Goal: Task Accomplishment & Management: Use online tool/utility

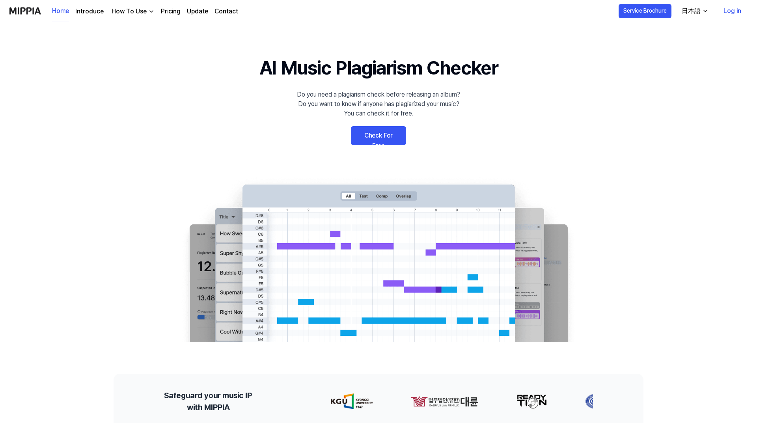
click at [386, 134] on link "Check For Free" at bounding box center [378, 135] width 55 height 19
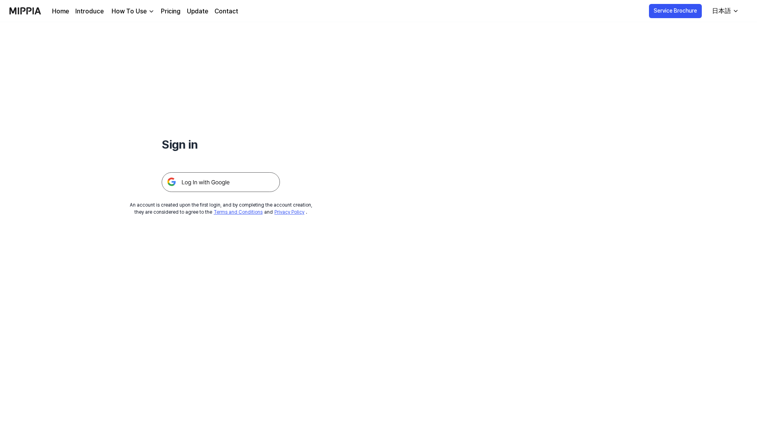
click at [235, 175] on img at bounding box center [221, 182] width 118 height 20
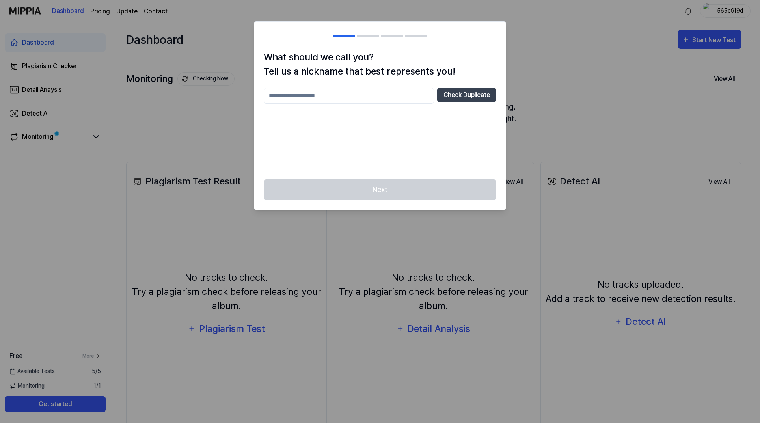
click at [393, 93] on input "text" at bounding box center [349, 96] width 170 height 16
click at [462, 93] on button "Check Duplicate" at bounding box center [466, 95] width 59 height 14
click at [388, 95] on input "text" at bounding box center [349, 96] width 170 height 16
click at [320, 94] on input "text" at bounding box center [349, 96] width 170 height 16
type input "******"
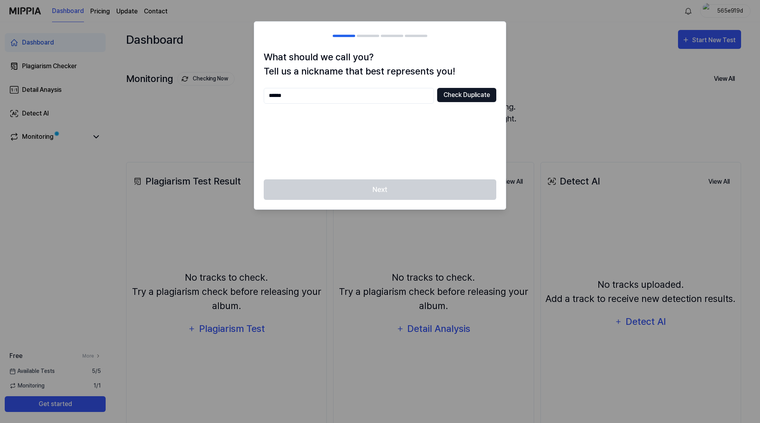
click at [464, 93] on button "Check Duplicate" at bounding box center [466, 95] width 59 height 14
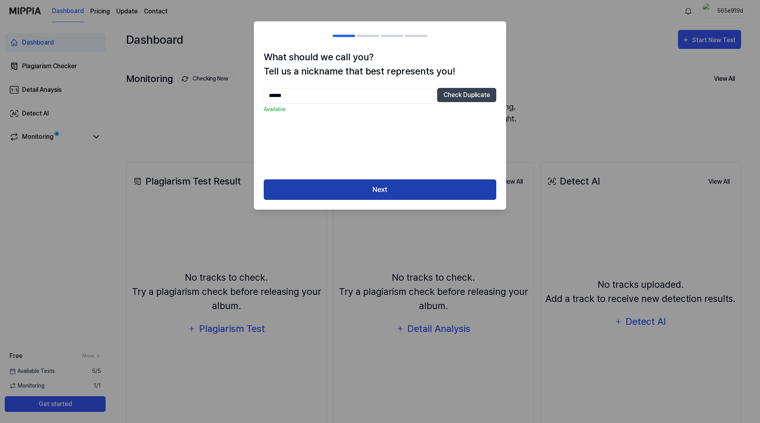
click at [404, 188] on button "Next" at bounding box center [380, 189] width 233 height 21
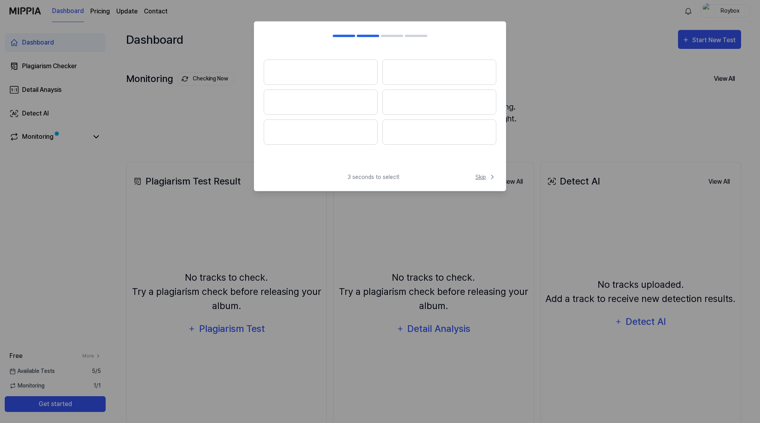
click at [484, 175] on span "Skip" at bounding box center [485, 177] width 21 height 8
click at [484, 168] on span "Skip" at bounding box center [485, 168] width 22 height 9
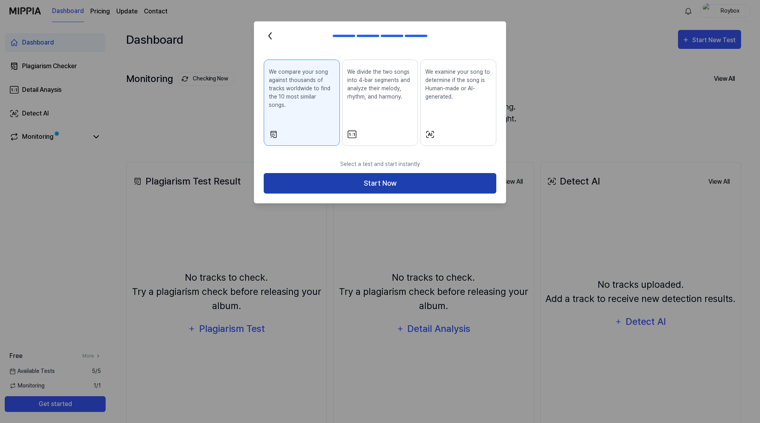
click at [428, 173] on button "Start Now" at bounding box center [380, 183] width 233 height 21
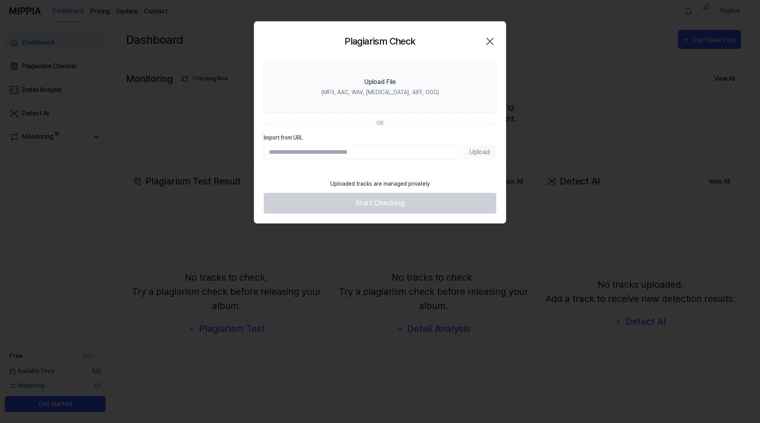
click at [399, 148] on input "Import from URL" at bounding box center [362, 152] width 196 height 14
click at [481, 151] on div "Upload" at bounding box center [380, 152] width 233 height 14
click at [391, 147] on input "Import from URL" at bounding box center [362, 152] width 196 height 14
type input "**********"
click at [480, 156] on button "Upload" at bounding box center [479, 152] width 33 height 14
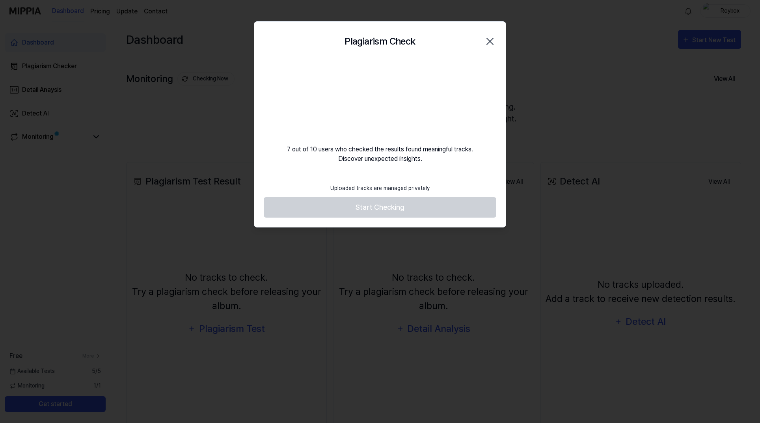
click at [493, 47] on icon "button" at bounding box center [490, 41] width 13 height 13
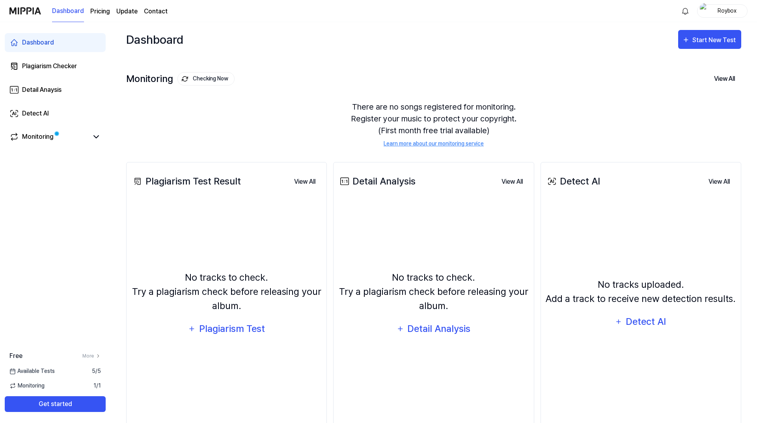
click at [294, 70] on div "Monitoring Checking Now View All Monitoring There are no songs registered for m…" at bounding box center [433, 101] width 615 height 89
click at [702, 42] on div "Start New Test" at bounding box center [714, 40] width 45 height 10
drag, startPoint x: 645, startPoint y: 15, endPoint x: 663, endPoint y: 6, distance: 20.1
click at [651, 12] on div "Dashboard Pricing Update Contact Roybox" at bounding box center [378, 11] width 738 height 22
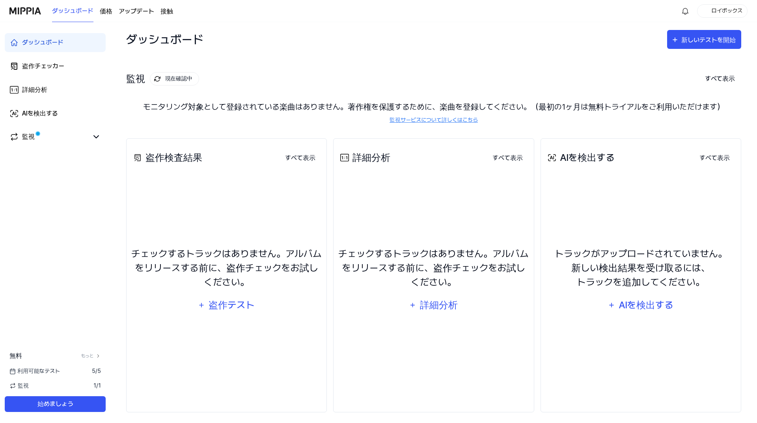
click at [551, 78] on div "監視 現在確認中 すべて表示" at bounding box center [433, 79] width 615 height 13
click at [218, 307] on font "盗作テスト" at bounding box center [231, 304] width 46 height 11
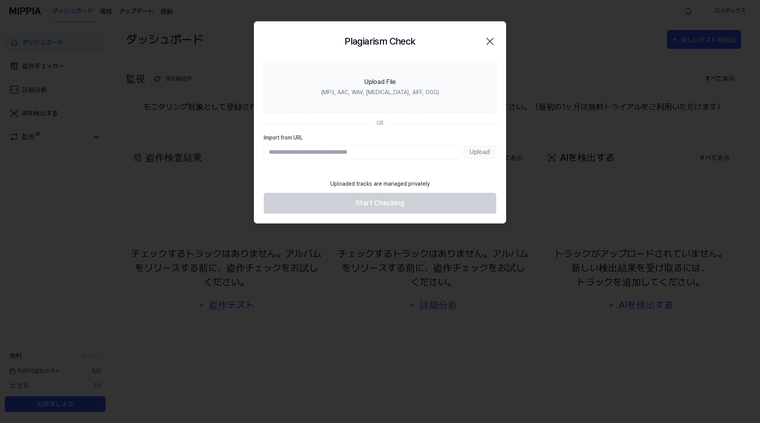
click at [345, 153] on input "Import from URL" at bounding box center [362, 152] width 196 height 14
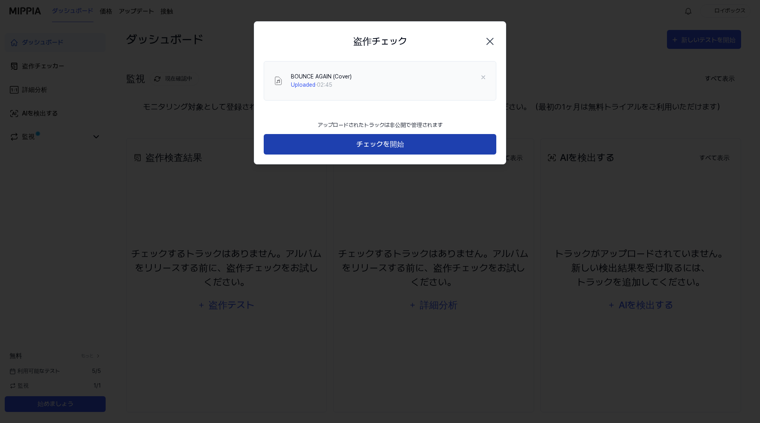
click at [398, 145] on font "チェックを開始" at bounding box center [380, 144] width 48 height 8
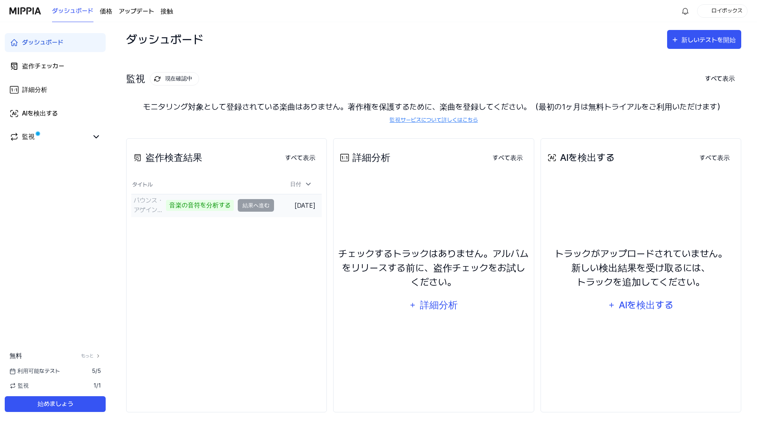
click at [257, 205] on td "バウンス・アゲイン（カバー） 音楽の音符を分析する 結果へ進む" at bounding box center [202, 205] width 143 height 22
click at [47, 139] on link "監視" at bounding box center [48, 136] width 79 height 9
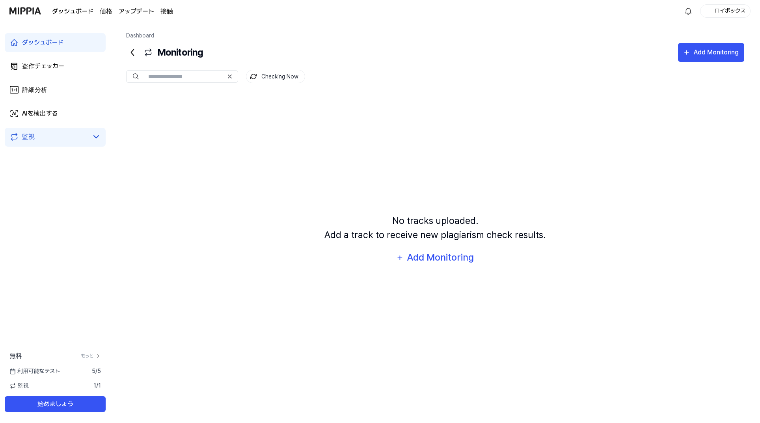
click at [47, 139] on link "監視" at bounding box center [48, 136] width 79 height 9
click at [95, 138] on icon at bounding box center [95, 136] width 9 height 9
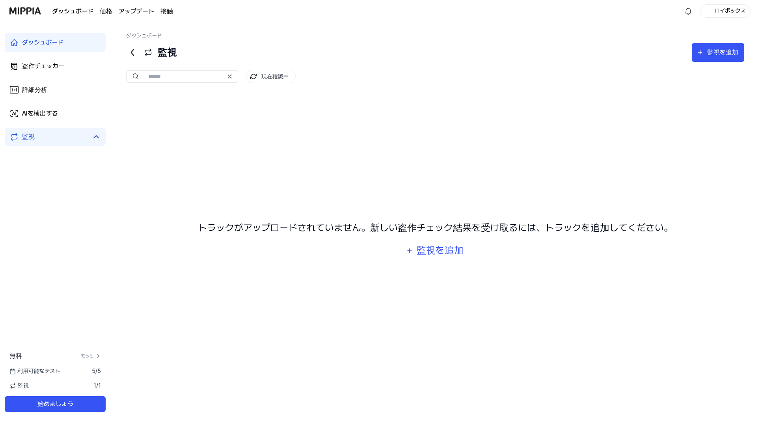
click at [109, 14] on font "価格" at bounding box center [106, 10] width 13 height 7
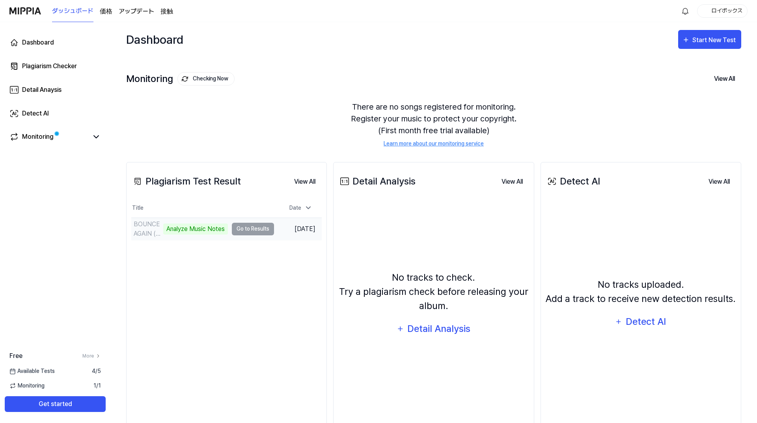
click at [247, 231] on td "BOUNCE AGAIN (Cover) Analyze Music Notes Go to Results" at bounding box center [202, 229] width 143 height 22
drag, startPoint x: 194, startPoint y: 228, endPoint x: 164, endPoint y: 229, distance: 29.2
click at [164, 229] on div "Analyze Music Notes" at bounding box center [195, 228] width 65 height 11
click at [265, 299] on div "Plagiarism Test Result View All Plagiarism Test Result Title Date BOUNCE AGAIN …" at bounding box center [226, 299] width 201 height 274
click at [42, 126] on div "Dashboard Plagiarism Checker Detail Anaysis Detect AI Monitoring" at bounding box center [55, 90] width 110 height 136
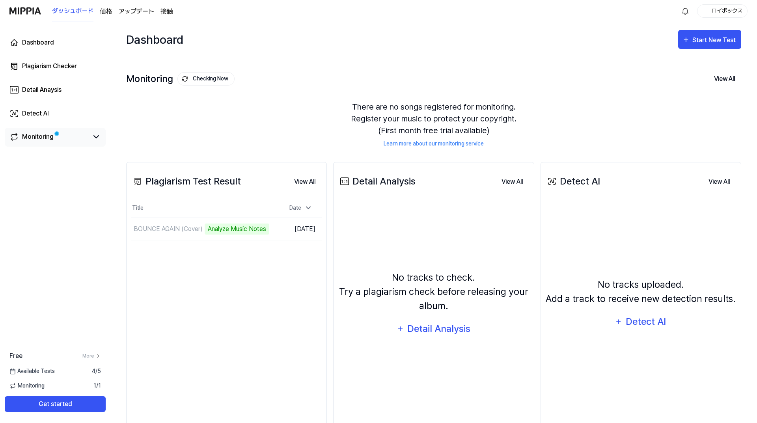
click at [41, 132] on div "Monitoring" at bounding box center [38, 136] width 32 height 9
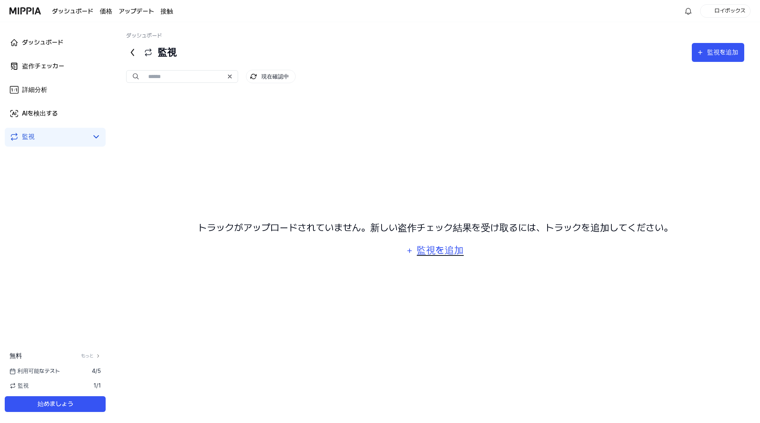
click at [441, 252] on font "監視を追加" at bounding box center [440, 249] width 47 height 11
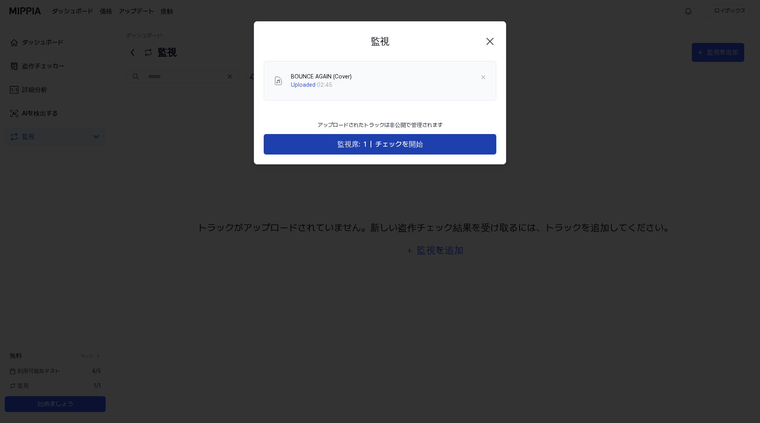
click at [394, 149] on span "チェックを開始" at bounding box center [399, 144] width 48 height 11
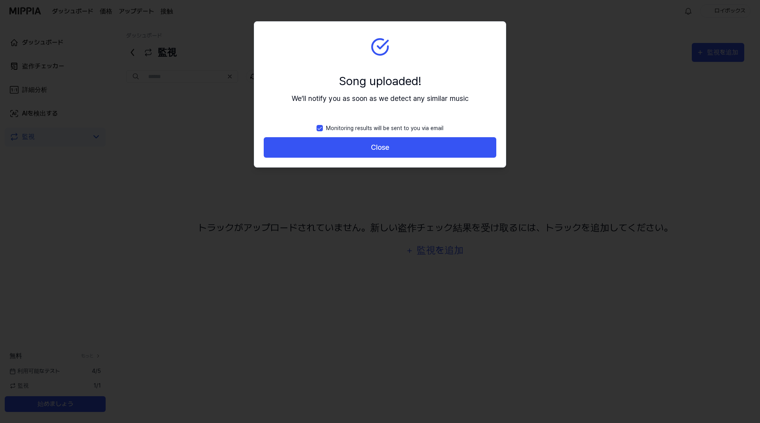
click at [394, 149] on button "Close" at bounding box center [380, 147] width 233 height 21
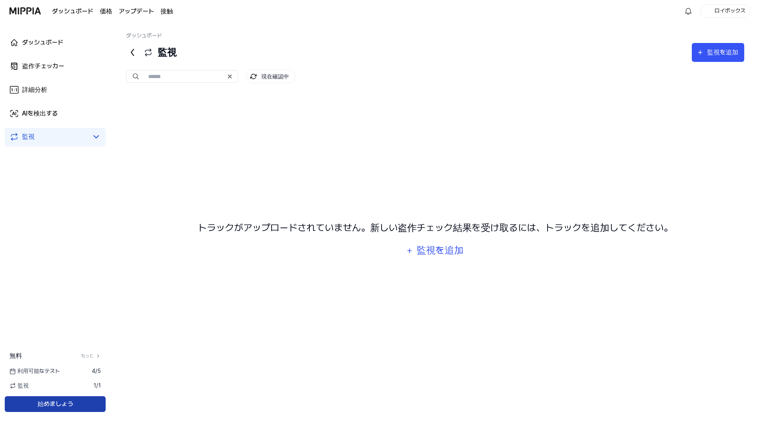
click at [18, 405] on button "始めましょう" at bounding box center [55, 404] width 101 height 16
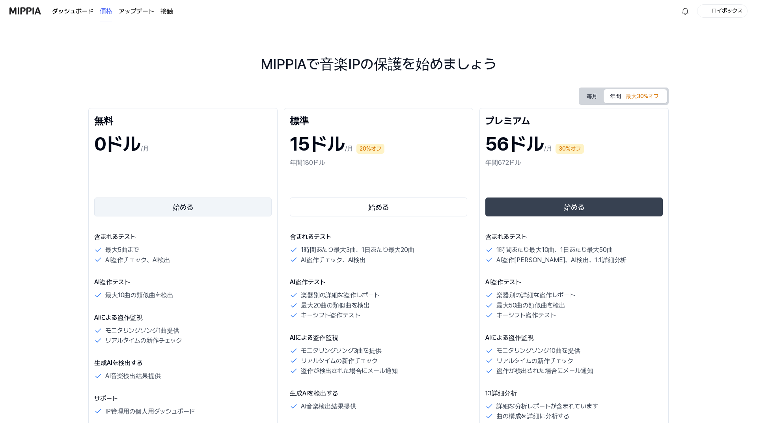
click at [201, 207] on button "始める" at bounding box center [182, 206] width 177 height 19
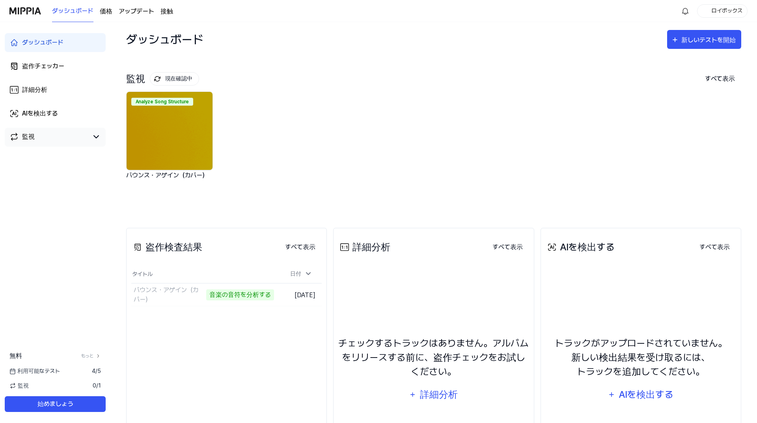
click at [89, 141] on div "監視" at bounding box center [54, 136] width 91 height 9
click at [93, 136] on icon at bounding box center [95, 136] width 9 height 9
click at [667, 393] on font "AIを検出する" at bounding box center [645, 394] width 55 height 11
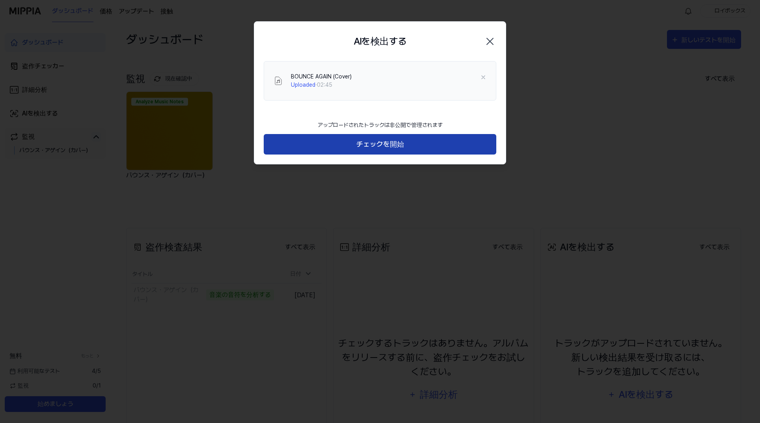
click at [415, 145] on button "チェックを開始" at bounding box center [380, 144] width 233 height 21
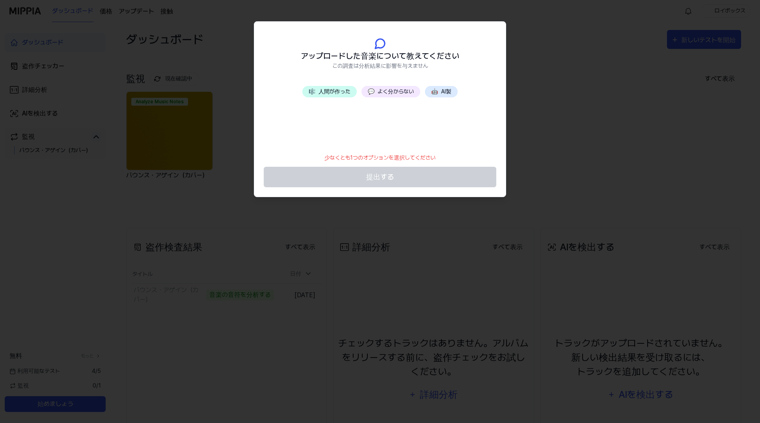
click at [383, 91] on font "よく分からない" at bounding box center [396, 91] width 36 height 6
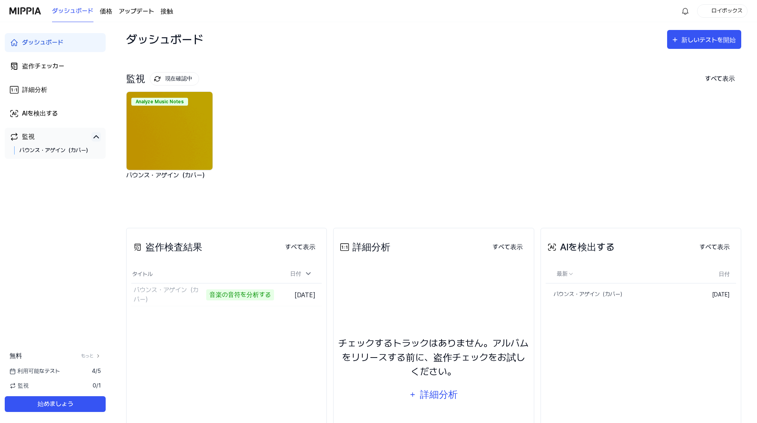
click at [189, 123] on img at bounding box center [170, 131] width 86 height 78
click at [167, 132] on img at bounding box center [170, 131] width 86 height 78
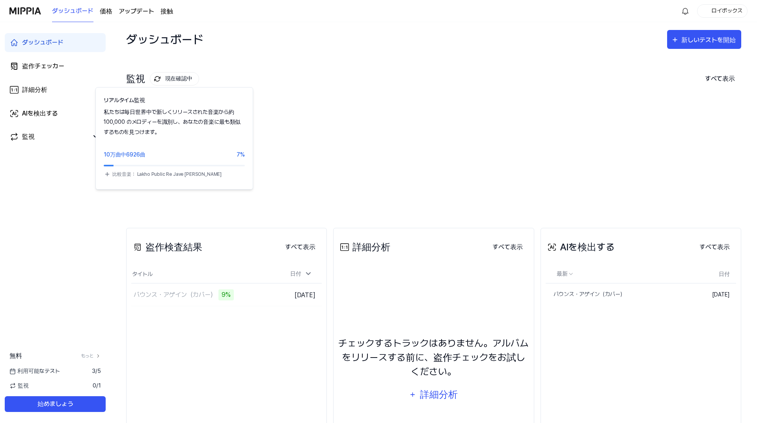
click at [504, 110] on div "音楽の音符を分析する バウンス・アゲイン（カバー）" at bounding box center [427, 147] width 615 height 113
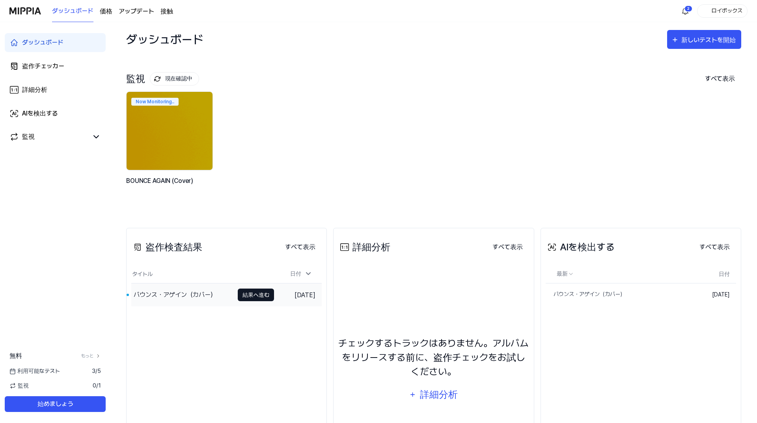
click at [242, 295] on font "結果へ進む" at bounding box center [255, 295] width 27 height 6
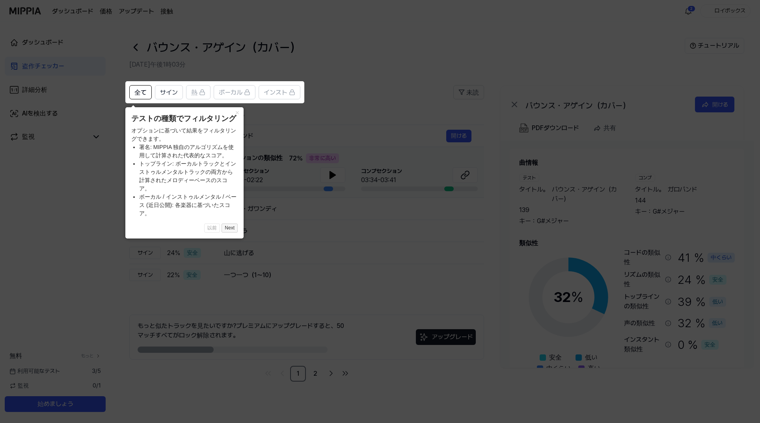
click at [224, 229] on button "Next" at bounding box center [229, 227] width 16 height 9
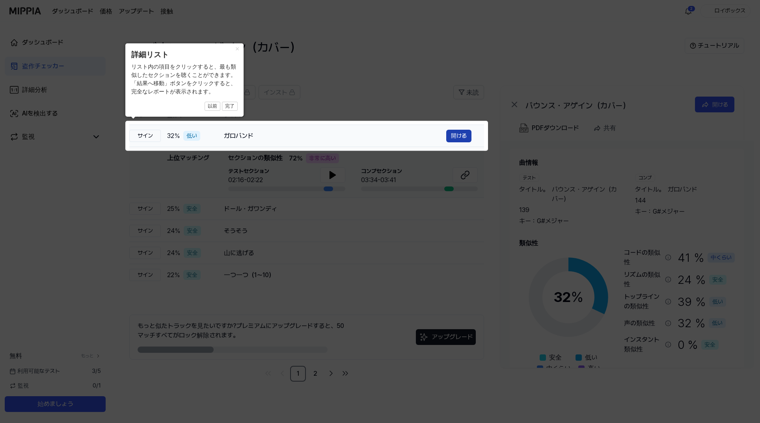
click at [454, 136] on font "開ける" at bounding box center [459, 135] width 16 height 6
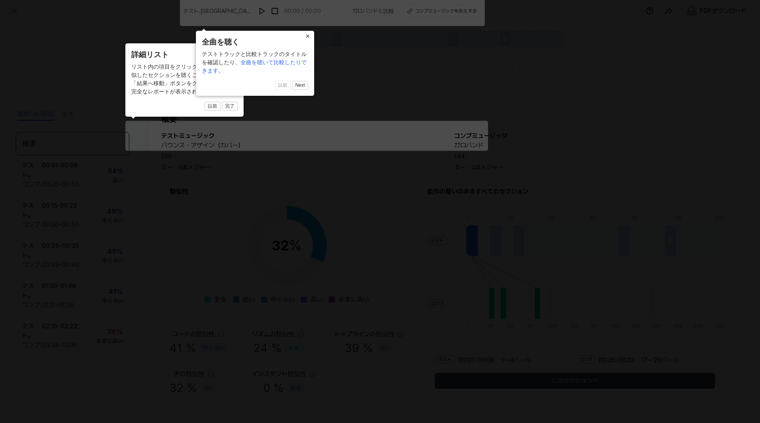
click at [240, 45] on font "×" at bounding box center [237, 49] width 4 height 8
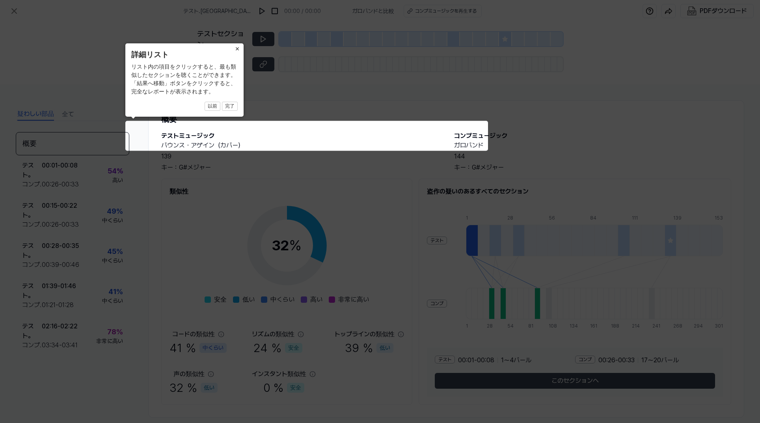
click at [389, 73] on icon at bounding box center [380, 211] width 760 height 423
click at [370, 104] on icon at bounding box center [380, 211] width 760 height 423
click at [236, 48] on font "×" at bounding box center [237, 49] width 4 height 8
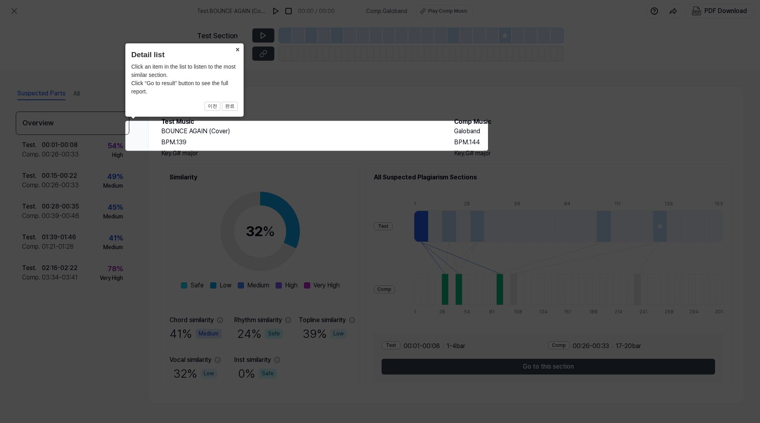
click at [441, 62] on icon at bounding box center [380, 211] width 760 height 423
click at [475, 120] on icon at bounding box center [380, 211] width 760 height 423
click at [448, 113] on icon at bounding box center [380, 211] width 760 height 423
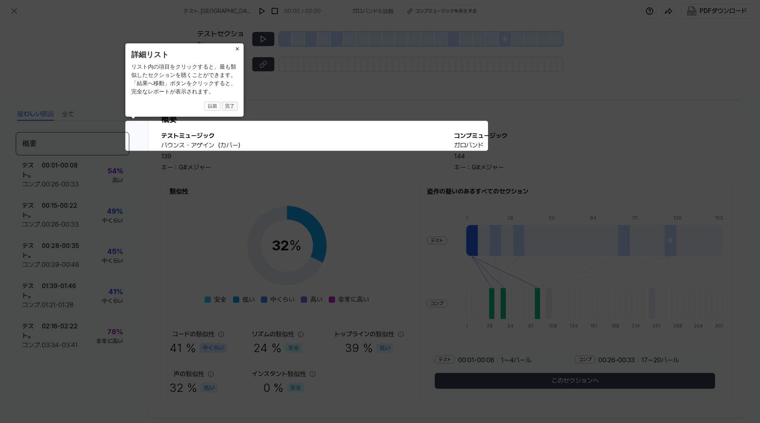
click at [225, 109] on font "完了" at bounding box center [229, 106] width 9 height 6
click at [229, 107] on font "完了" at bounding box center [229, 106] width 9 height 6
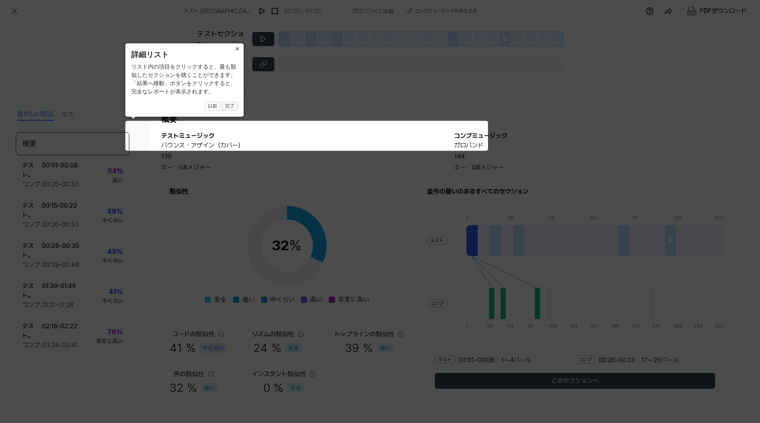
click at [345, 93] on icon at bounding box center [380, 211] width 760 height 423
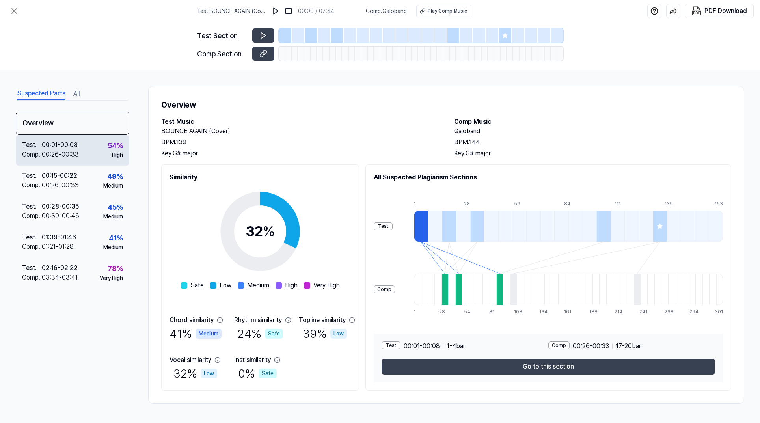
click at [41, 151] on div "Comp ." at bounding box center [32, 154] width 20 height 9
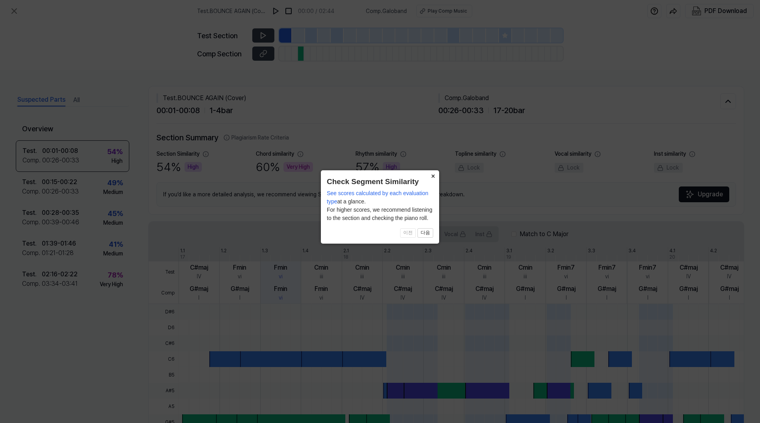
click at [435, 178] on button "×" at bounding box center [432, 175] width 13 height 11
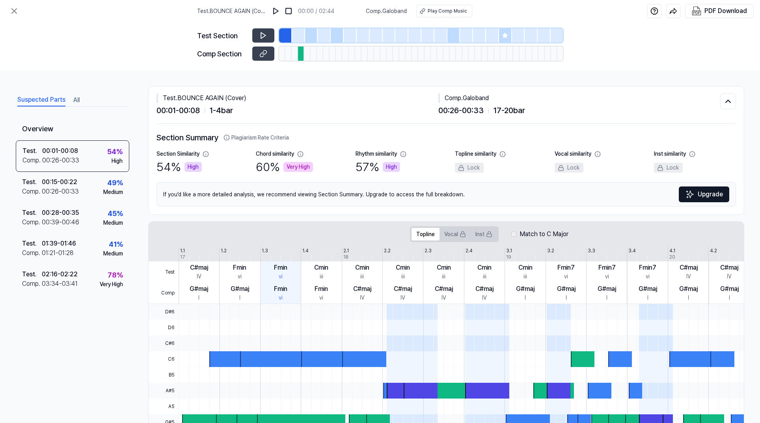
scroll to position [118, 0]
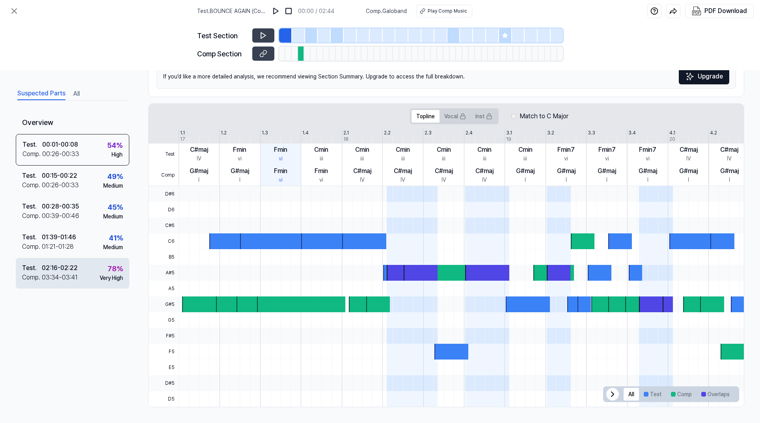
click at [77, 266] on div "02:16 - 02:22" at bounding box center [60, 267] width 36 height 9
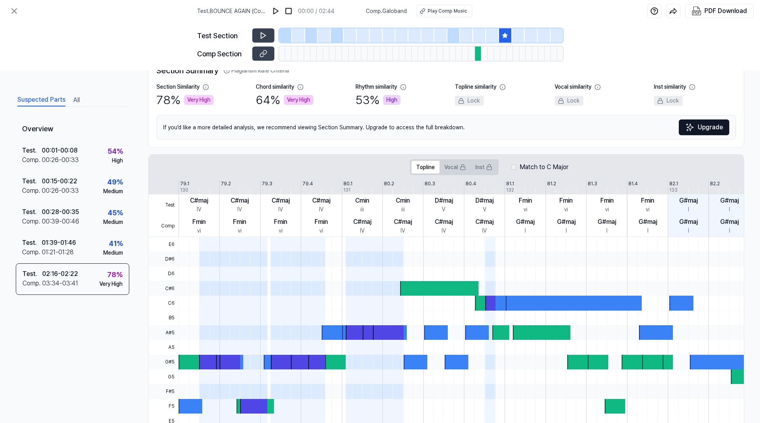
scroll to position [0, 0]
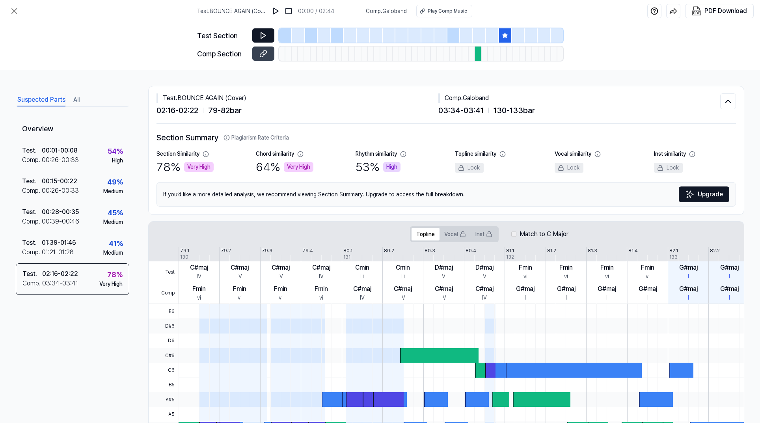
click at [259, 33] on icon at bounding box center [263, 36] width 8 height 8
click at [261, 36] on icon at bounding box center [263, 36] width 8 height 8
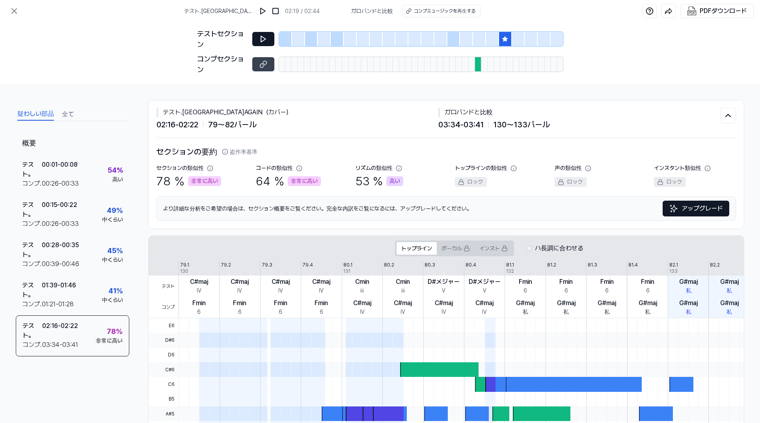
click at [624, 48] on div "テストセクション コンプセクション" at bounding box center [380, 53] width 760 height 62
click at [74, 114] on div "疑わしい部品 全て" at bounding box center [73, 113] width 114 height 15
click at [62, 115] on font "全て" at bounding box center [68, 113] width 12 height 7
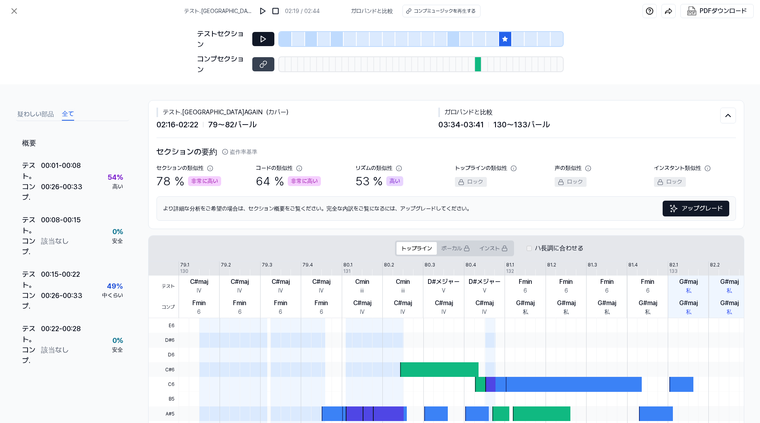
click at [65, 114] on font "全て" at bounding box center [68, 113] width 12 height 7
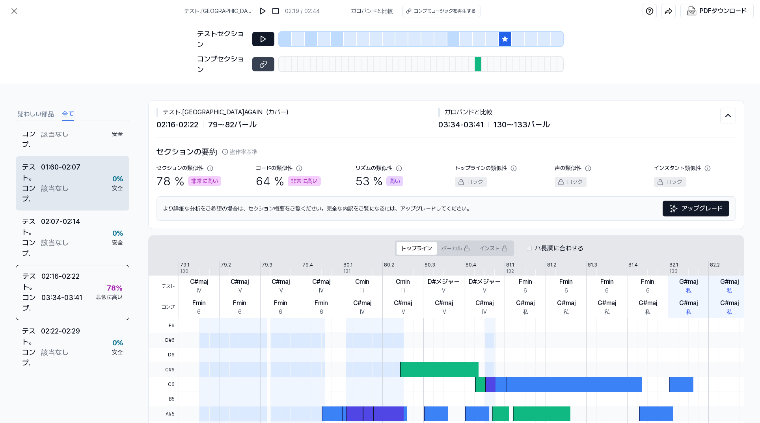
scroll to position [858, 0]
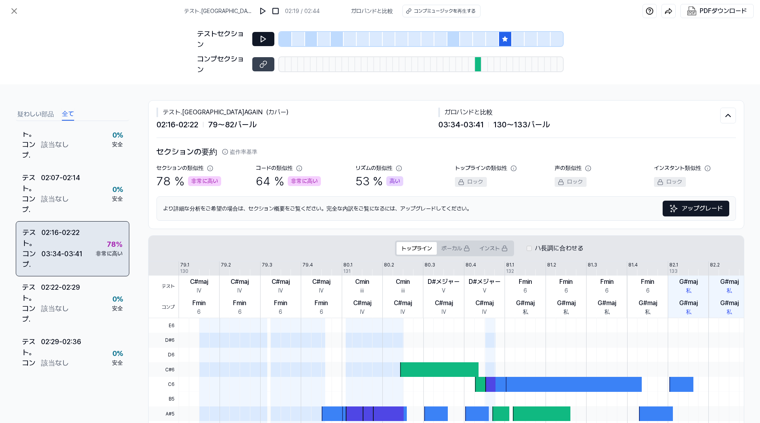
click at [56, 236] on font "02:16" at bounding box center [49, 232] width 17 height 8
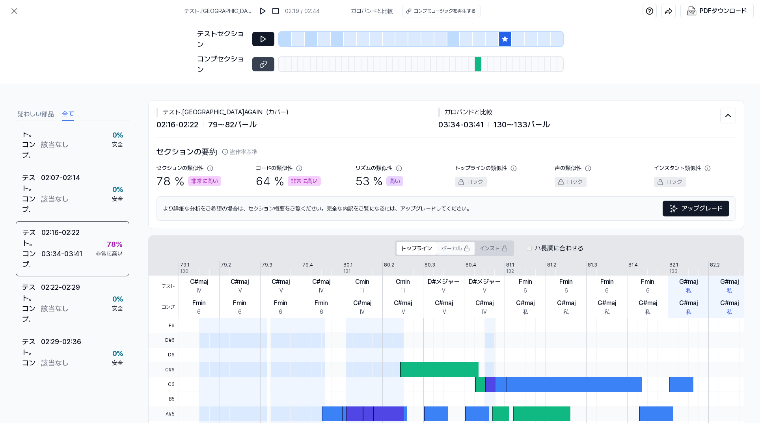
click at [454, 250] on font "ボーカル" at bounding box center [451, 248] width 20 height 6
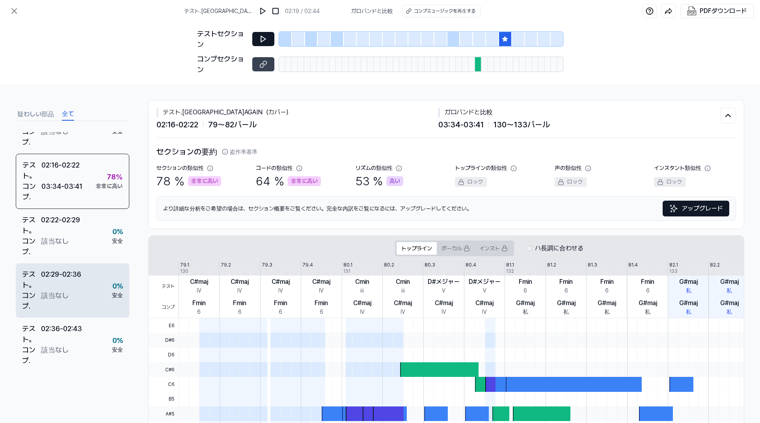
scroll to position [984, 0]
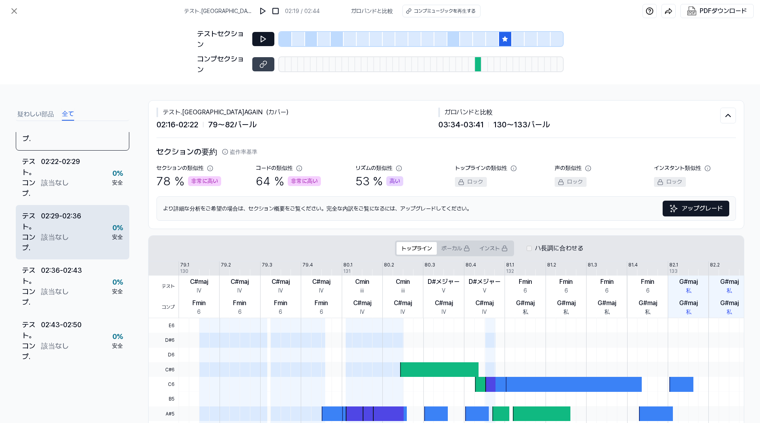
click at [100, 234] on div "テスト 。 02:29 - 02:36 コンプ . 該当なし 0 % 安全" at bounding box center [73, 232] width 114 height 54
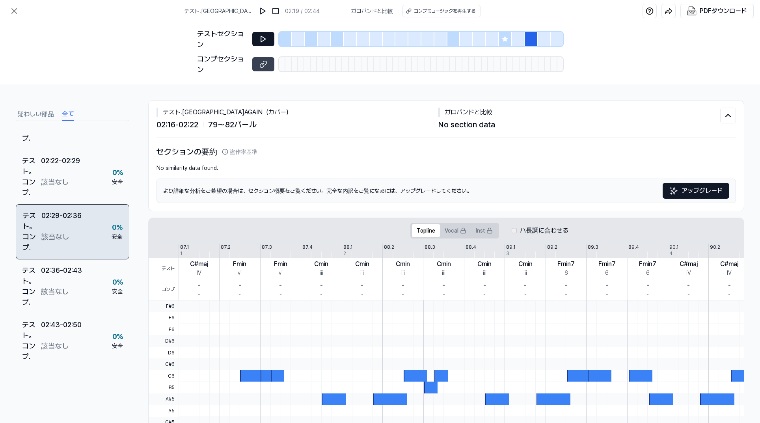
scroll to position [983, 0]
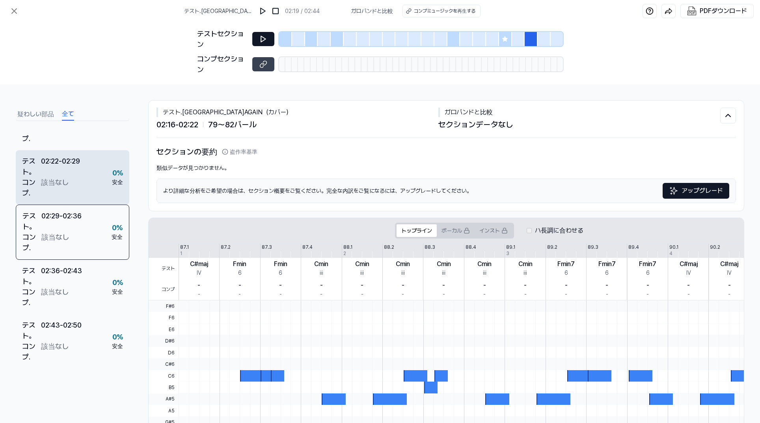
click at [79, 184] on div "コンプ . 該当なし" at bounding box center [51, 187] width 58 height 21
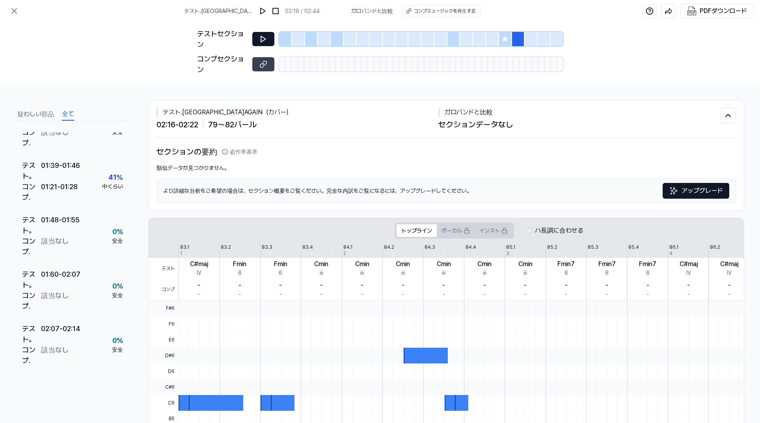
scroll to position [609, 0]
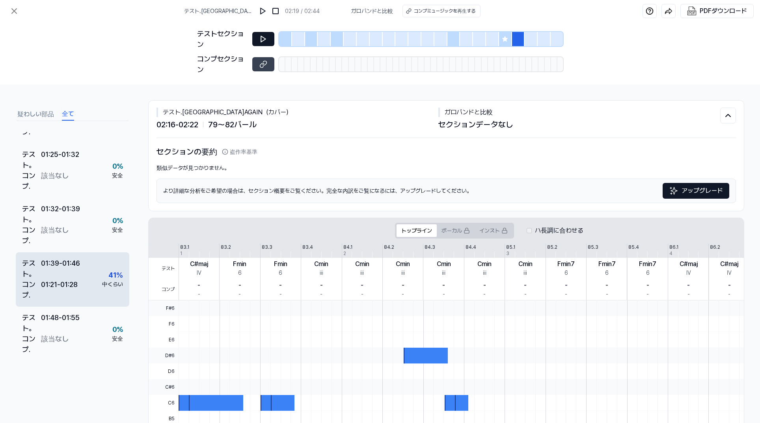
click at [80, 272] on div "01:39 - 01:46" at bounding box center [60, 268] width 39 height 21
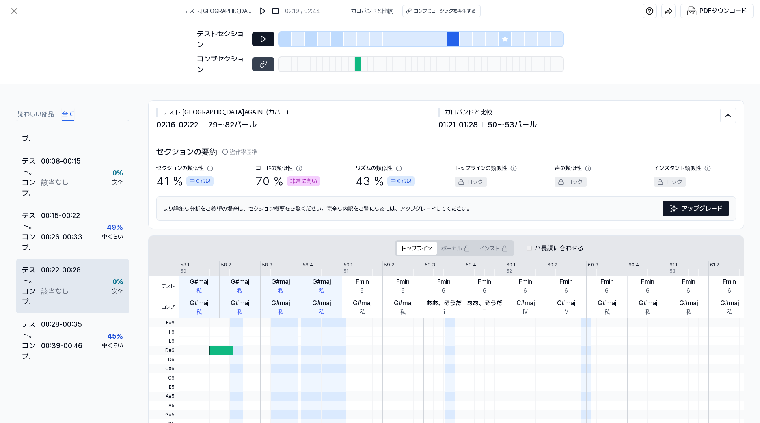
scroll to position [0, 0]
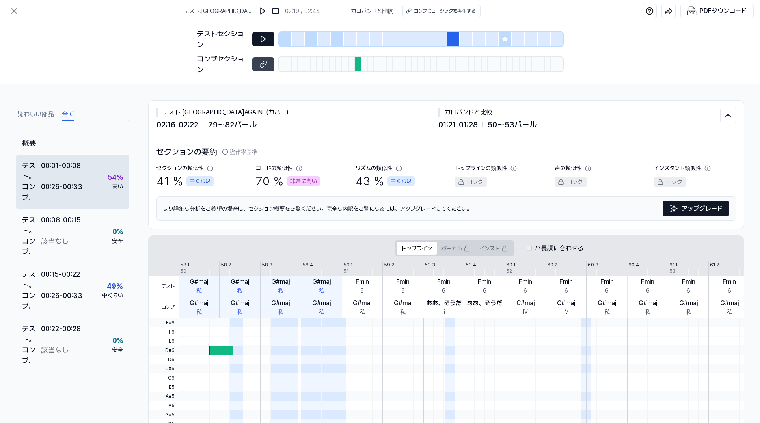
click at [81, 178] on div "00:01 - 00:08" at bounding box center [61, 170] width 40 height 21
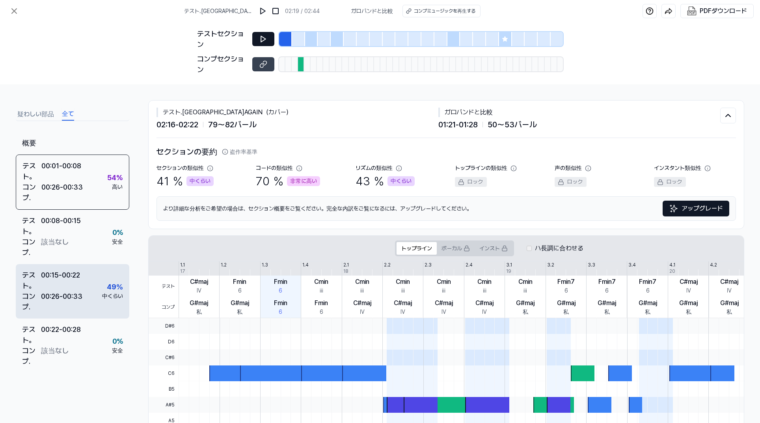
click at [89, 277] on div "テスト 。 00:15 - 00:22 コンプ . 00:26 - 00:33 49 ％ 中くらい" at bounding box center [73, 291] width 114 height 54
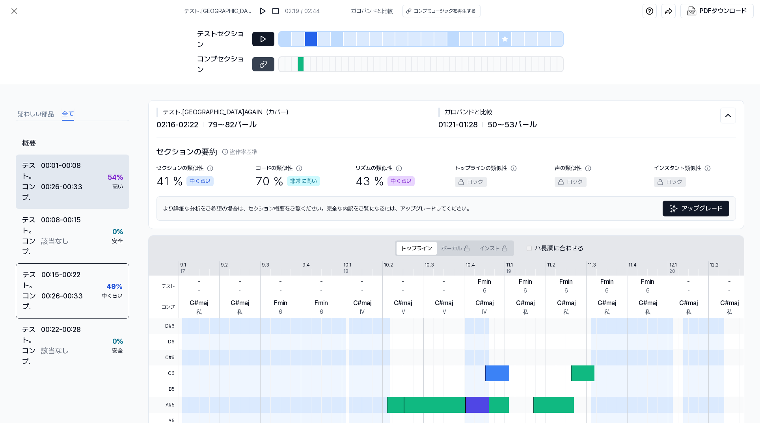
click at [76, 177] on div "00:01 - 00:08" at bounding box center [61, 170] width 40 height 21
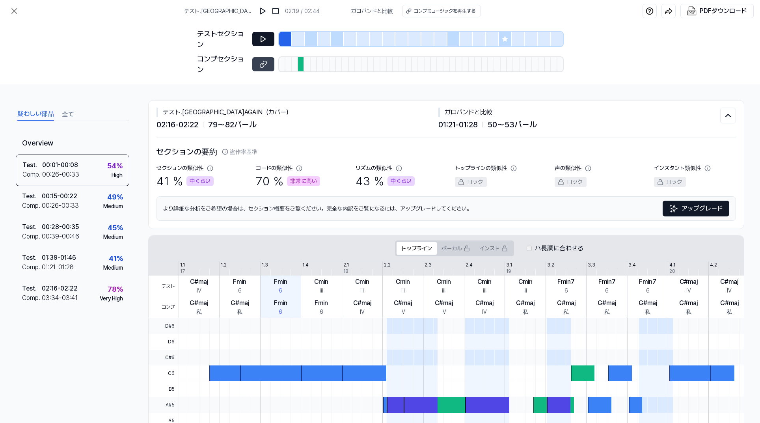
click at [42, 112] on font "疑わしい部品" at bounding box center [35, 113] width 37 height 7
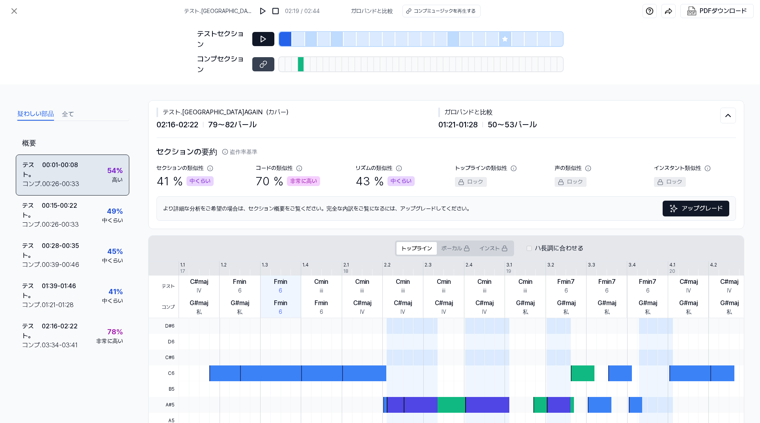
click at [67, 179] on div "00:26 - 00:33" at bounding box center [60, 183] width 37 height 9
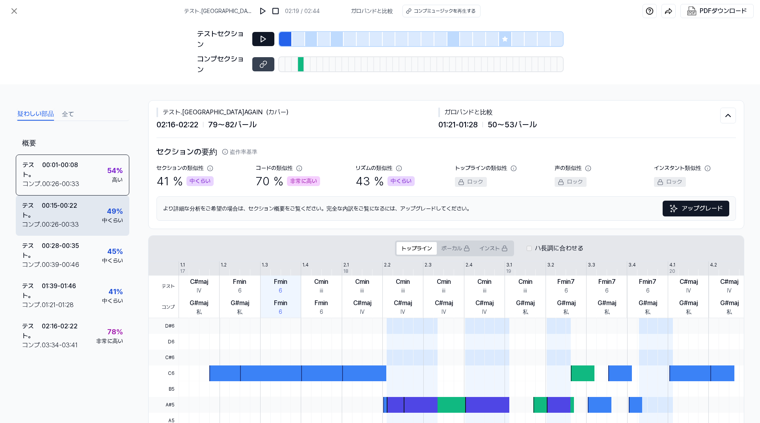
click at [58, 212] on div "00:15 - 00:22" at bounding box center [59, 210] width 35 height 19
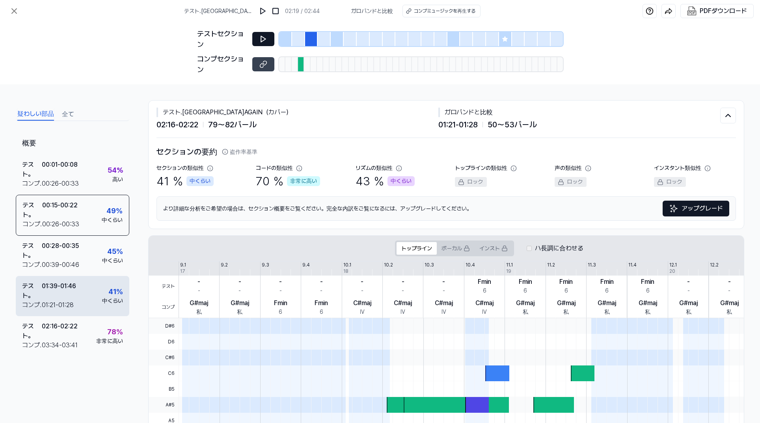
click at [69, 249] on font "00:35" at bounding box center [70, 245] width 17 height 7
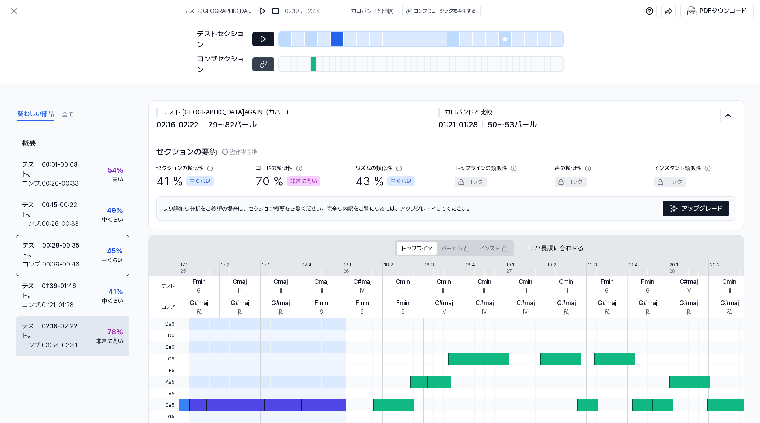
click at [71, 329] on font "02:22" at bounding box center [68, 325] width 17 height 7
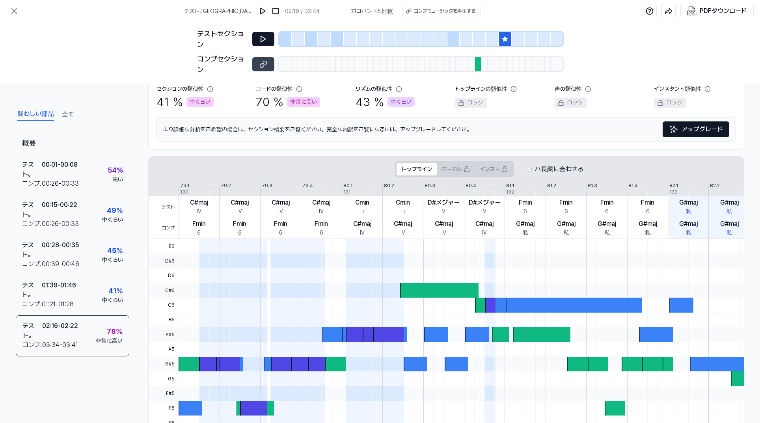
scroll to position [86, 0]
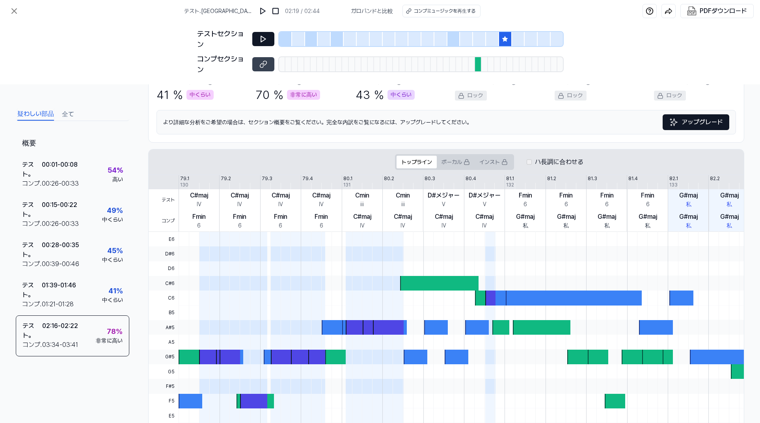
click at [262, 44] on button at bounding box center [263, 39] width 22 height 14
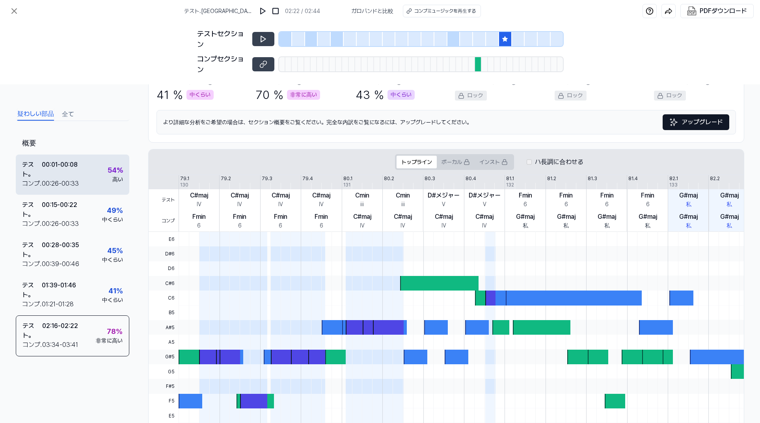
click at [84, 170] on div "テスト 。 00:01 - 00:08 コンプ . 00:26 - 00:33 54 % 高い" at bounding box center [73, 174] width 114 height 40
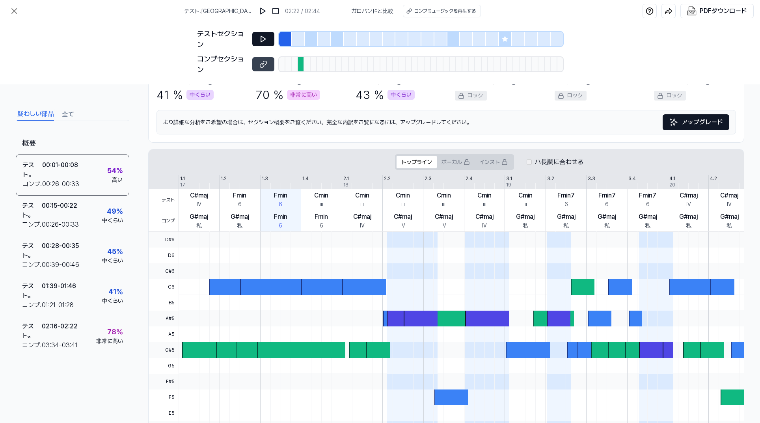
click at [253, 42] on button at bounding box center [263, 39] width 22 height 14
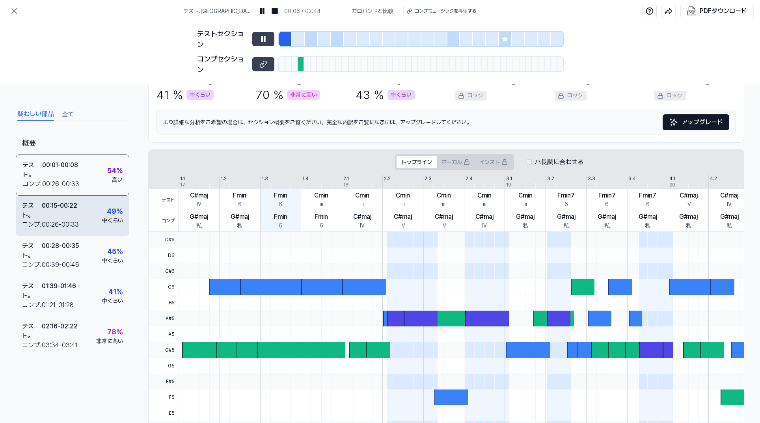
click at [97, 210] on div "テスト 。 00:15 - 00:22 コンプ . 00:26 - 00:33 49 ％ 中くらい" at bounding box center [73, 215] width 114 height 40
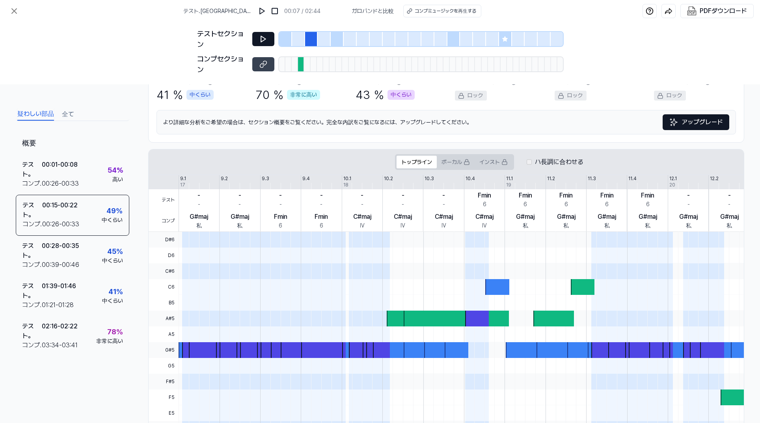
click at [262, 37] on icon at bounding box center [263, 39] width 5 height 6
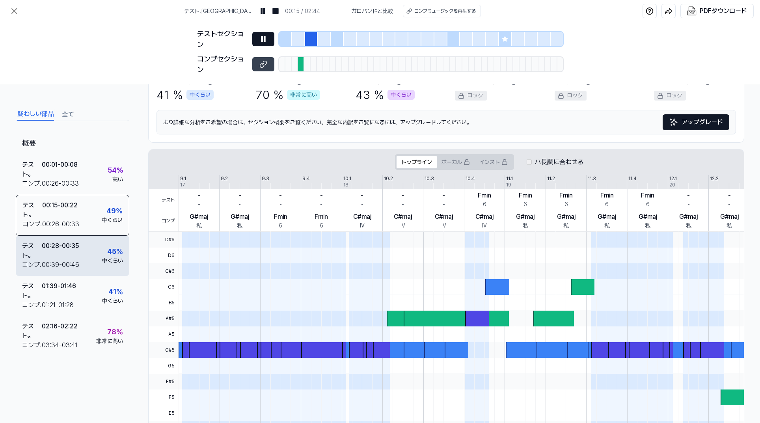
click at [78, 243] on font "00:35" at bounding box center [70, 245] width 17 height 7
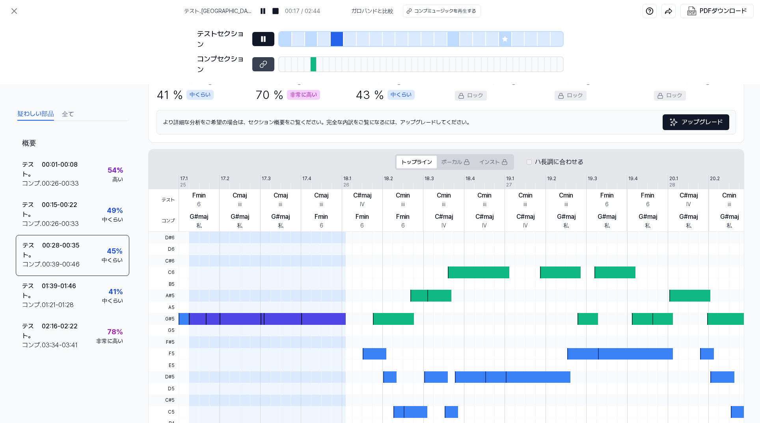
click at [264, 36] on icon at bounding box center [263, 39] width 8 height 8
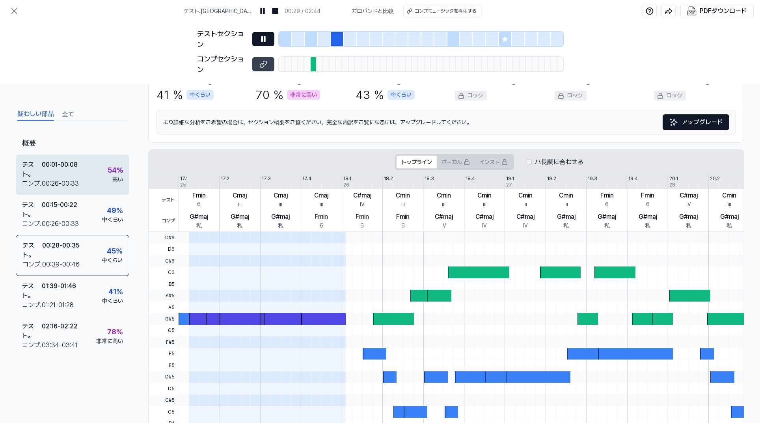
click at [71, 182] on font "00:33" at bounding box center [69, 183] width 17 height 7
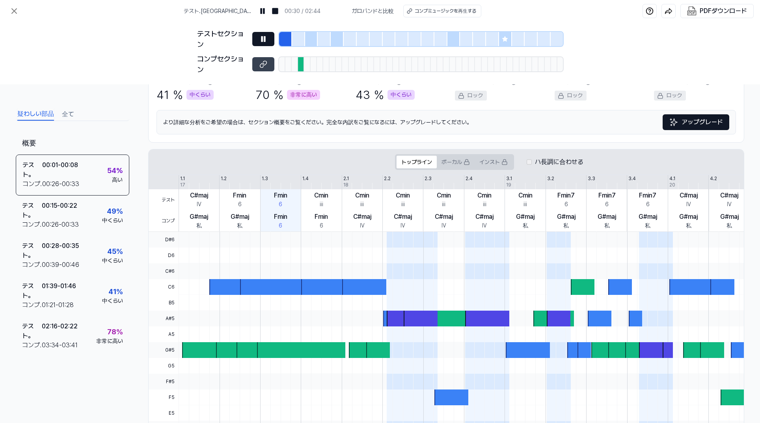
click at [264, 35] on icon at bounding box center [263, 39] width 8 height 8
click at [261, 41] on icon at bounding box center [263, 39] width 5 height 6
click at [268, 94] on font "70" at bounding box center [263, 94] width 14 height 14
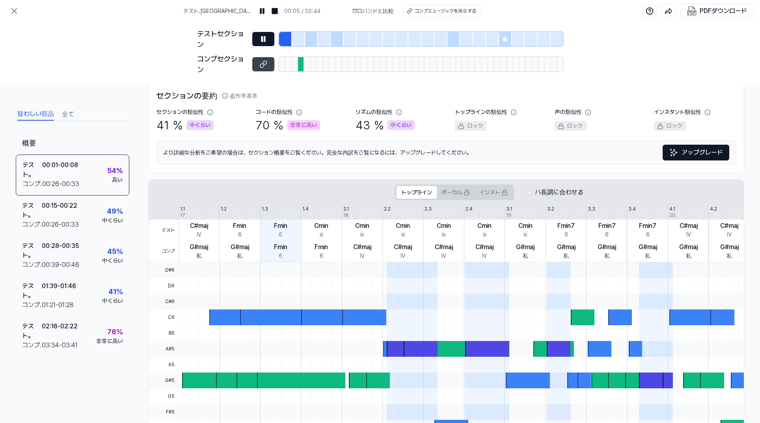
scroll to position [0, 0]
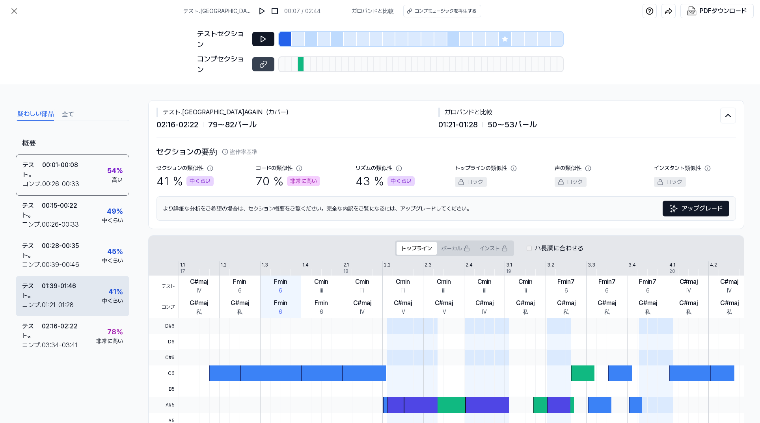
click at [76, 299] on div "01:39 - 01:46" at bounding box center [59, 290] width 34 height 19
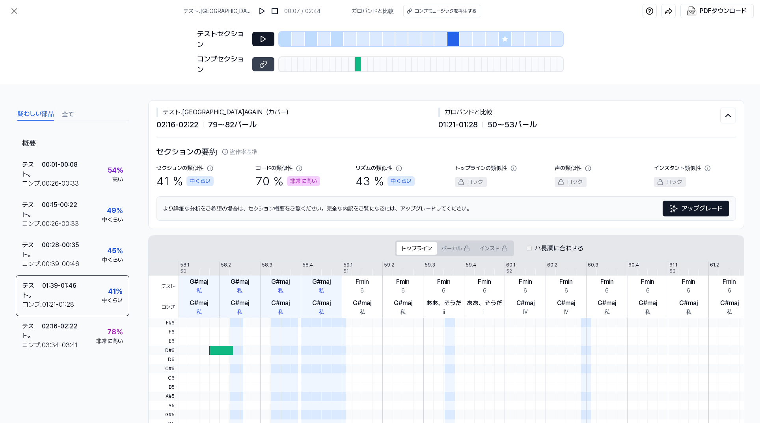
click at [254, 42] on button at bounding box center [263, 39] width 22 height 14
click at [258, 41] on button at bounding box center [263, 39] width 22 height 14
click at [356, 14] on span "ガロバンド と 比較" at bounding box center [372, 11] width 42 height 8
click at [361, 9] on font "ガロバンド" at bounding box center [364, 11] width 26 height 6
click at [444, 14] on div "コンプミュージックを再生する" at bounding box center [444, 10] width 61 height 7
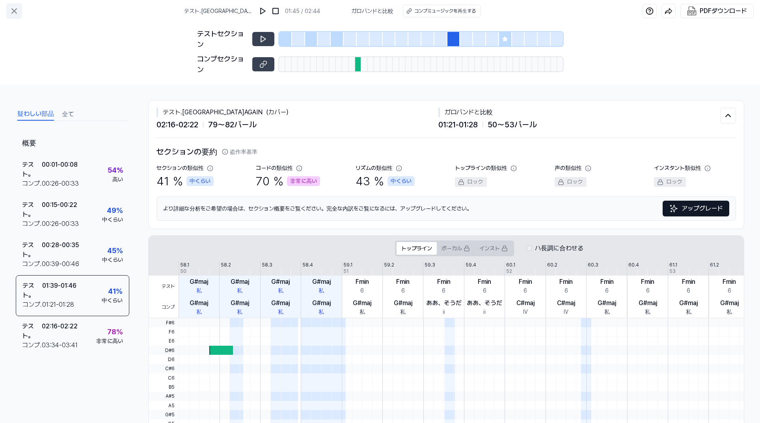
click at [13, 9] on icon at bounding box center [13, 10] width 9 height 9
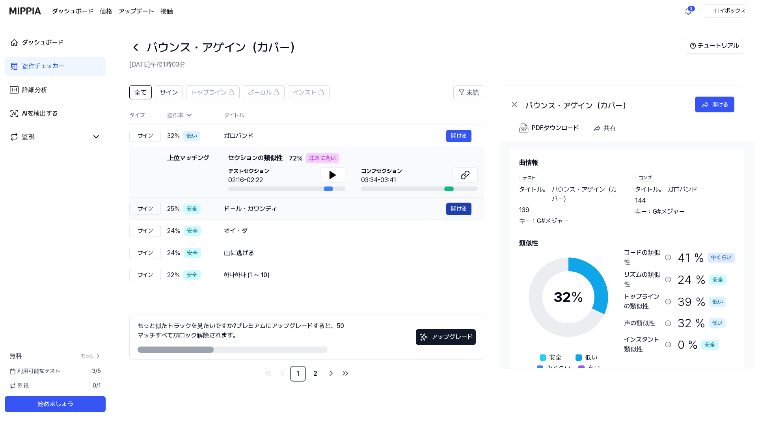
click at [463, 207] on font "開ける" at bounding box center [459, 208] width 16 height 6
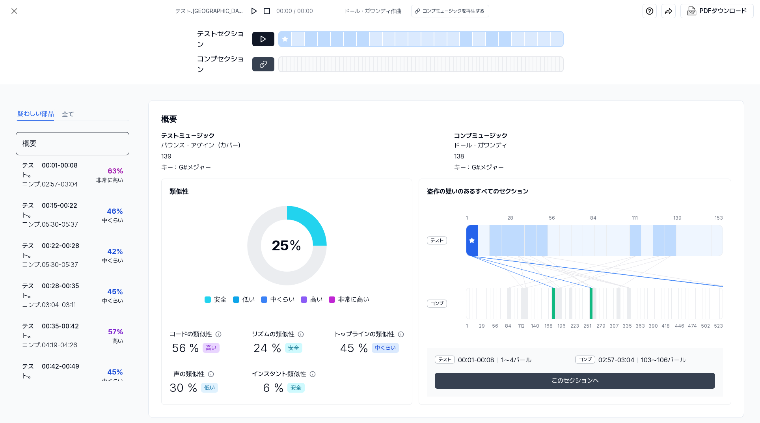
click at [267, 36] on button at bounding box center [263, 39] width 22 height 14
click at [264, 39] on icon at bounding box center [263, 39] width 5 height 6
click at [256, 9] on img at bounding box center [254, 11] width 8 height 8
click at [262, 39] on icon at bounding box center [263, 39] width 8 height 8
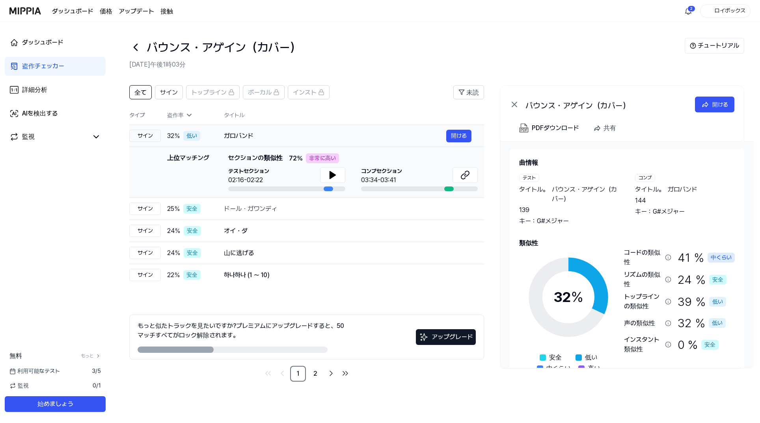
drag, startPoint x: 258, startPoint y: 138, endPoint x: 224, endPoint y: 135, distance: 34.0
click at [224, 135] on div "ガロバンド" at bounding box center [335, 135] width 222 height 9
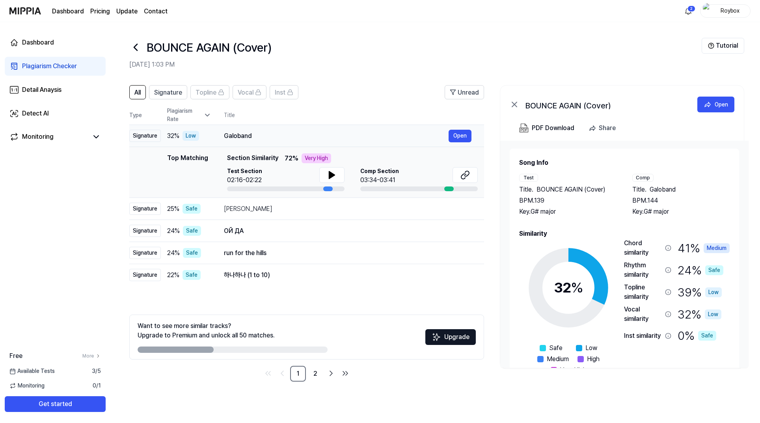
drag, startPoint x: 271, startPoint y: 138, endPoint x: 227, endPoint y: 136, distance: 43.8
click at [228, 136] on div "Galoband" at bounding box center [336, 135] width 225 height 9
drag, startPoint x: 226, startPoint y: 137, endPoint x: 252, endPoint y: 137, distance: 26.0
click at [252, 137] on div "Galoband" at bounding box center [336, 135] width 225 height 9
click at [240, 137] on div "Galoband" at bounding box center [336, 135] width 225 height 9
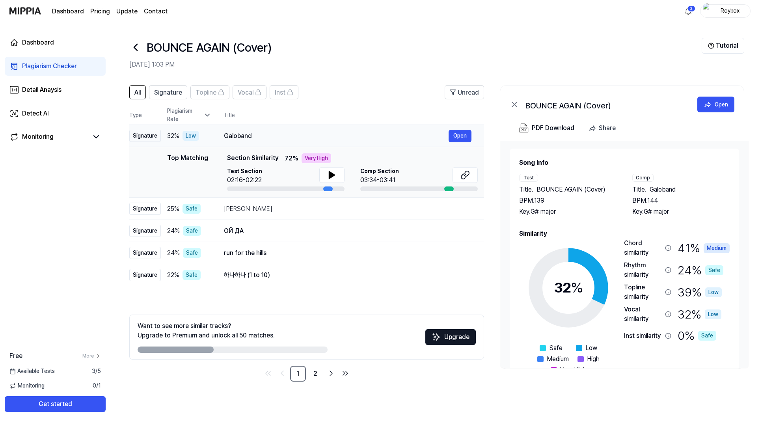
click at [240, 137] on div "Galoband" at bounding box center [336, 135] width 225 height 9
drag, startPoint x: 225, startPoint y: 136, endPoint x: 252, endPoint y: 137, distance: 27.6
click at [252, 137] on div "Galoband" at bounding box center [336, 135] width 225 height 9
click at [348, 220] on td "ОЙ ДА Open" at bounding box center [347, 231] width 273 height 22
